Goal: Task Accomplishment & Management: Manage account settings

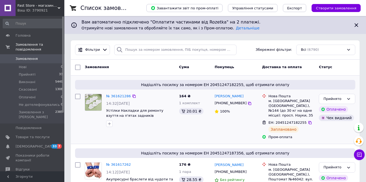
click at [208, 137] on div "164 ₴ 1 комплект 20.01 ₴" at bounding box center [195, 117] width 36 height 50
click at [315, 177] on div "Нова Пошта м. Миколаїв (Миколаївська обл.), Поштомат №46042: вул. Лісова, 18 (Б…" at bounding box center [291, 180] width 48 height 34
click at [71, 75] on div "Замовлення Cума Покупець Доставка та оплата Статус" at bounding box center [215, 68] width 289 height 16
